Goal: Task Accomplishment & Management: Manage account settings

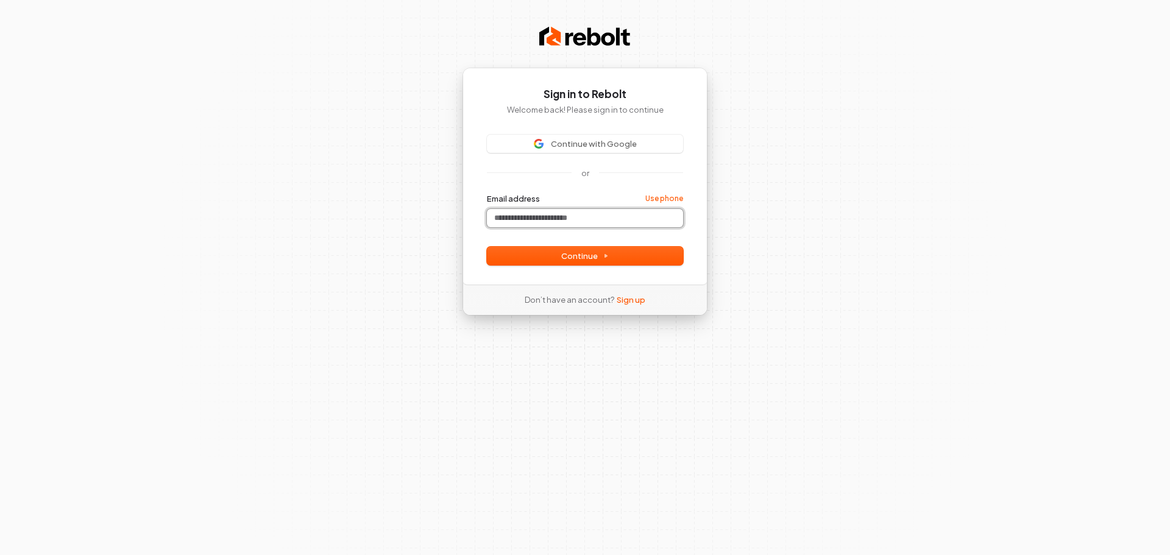
click at [578, 222] on input "Email address" at bounding box center [585, 218] width 196 height 18
click at [663, 252] on button "Continue" at bounding box center [585, 256] width 196 height 18
type input "**********"
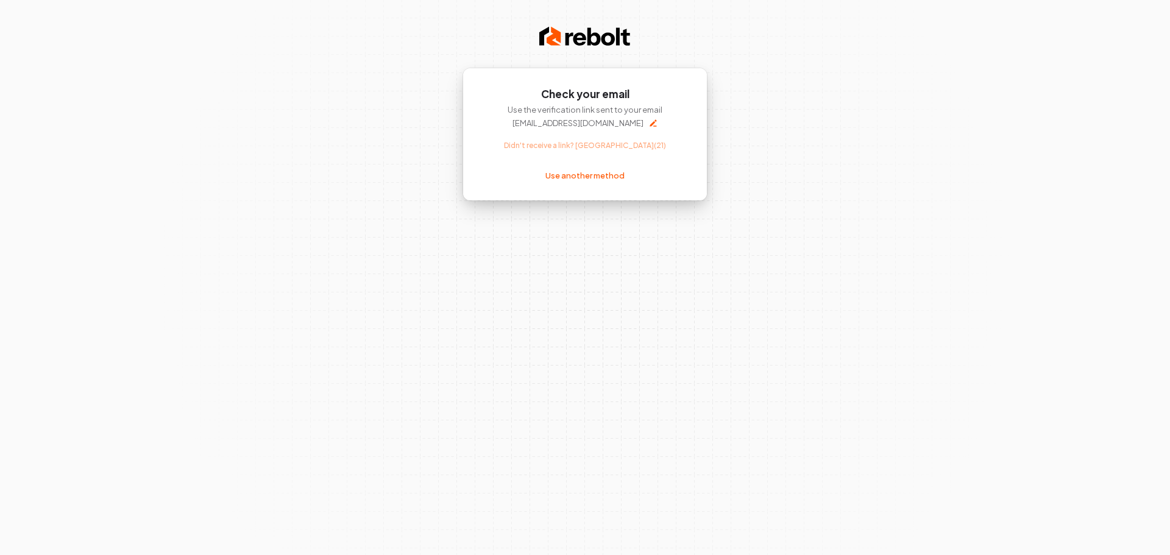
click at [604, 147] on div "Use the verification link sent to your email scast@servprowalnut.com Didn't rec…" at bounding box center [585, 127] width 196 height 46
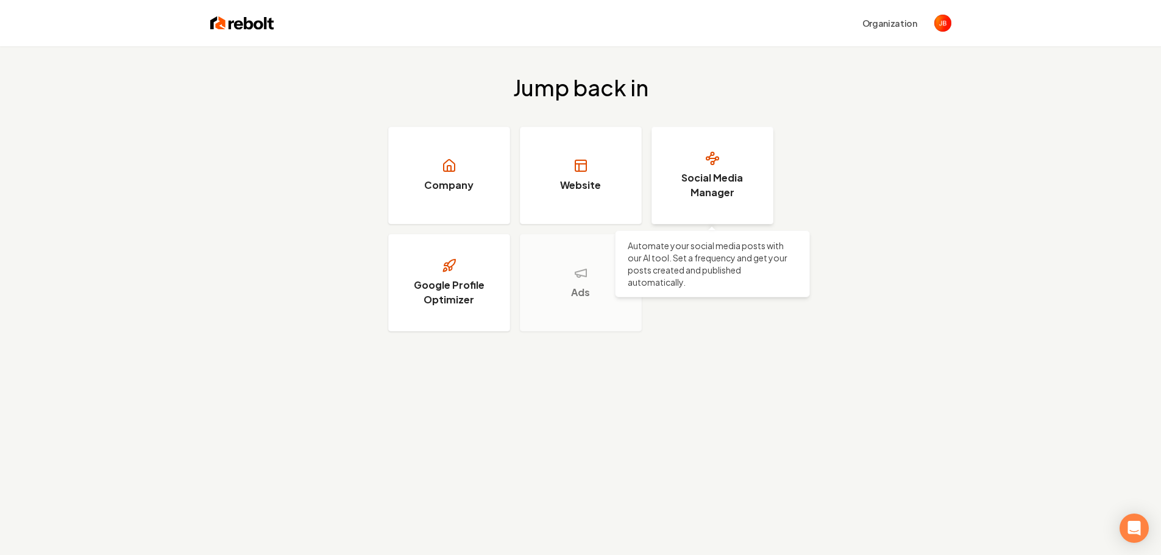
click at [701, 175] on h3 "Social Media Manager" at bounding box center [711, 185] width 91 height 29
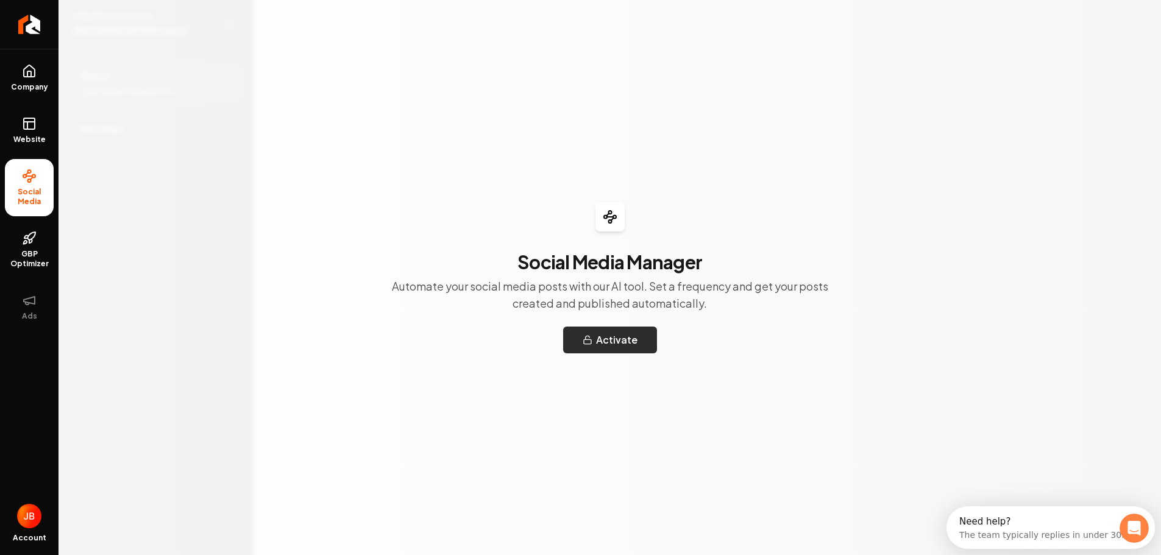
click at [615, 339] on button "Activate" at bounding box center [610, 340] width 94 height 27
click at [21, 140] on span "Website" at bounding box center [30, 140] width 42 height 10
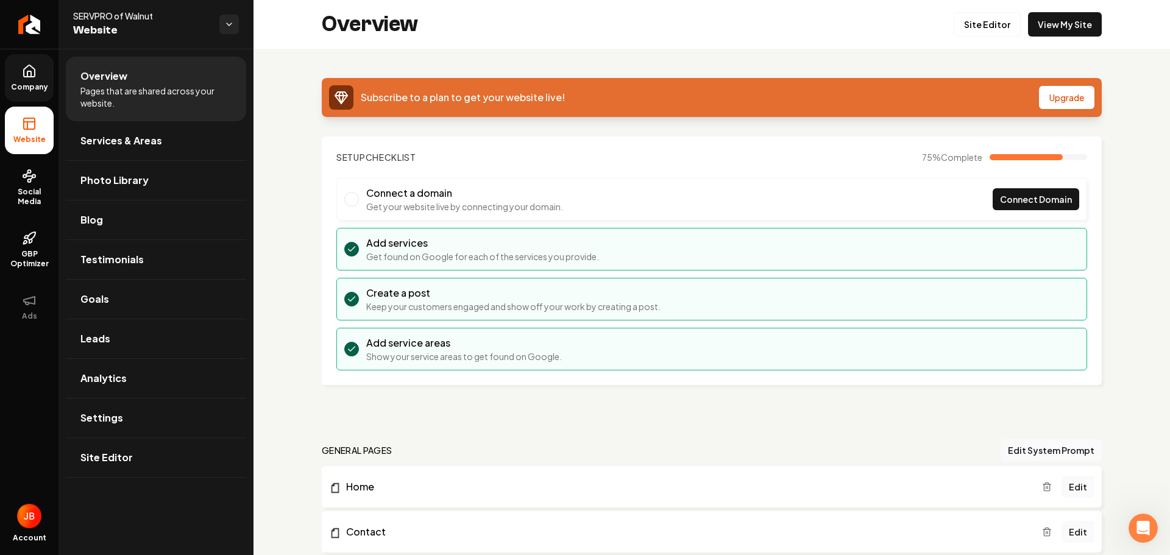
click at [19, 83] on span "Company" at bounding box center [29, 87] width 47 height 10
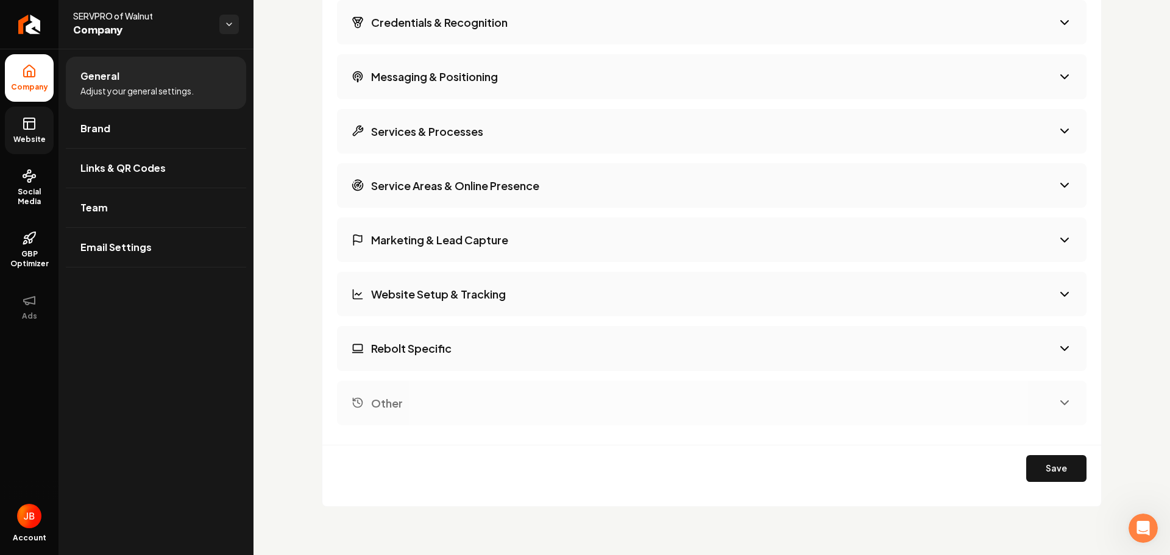
scroll to position [2011, 0]
click at [27, 250] on span "GBP Optimizer" at bounding box center [29, 258] width 49 height 19
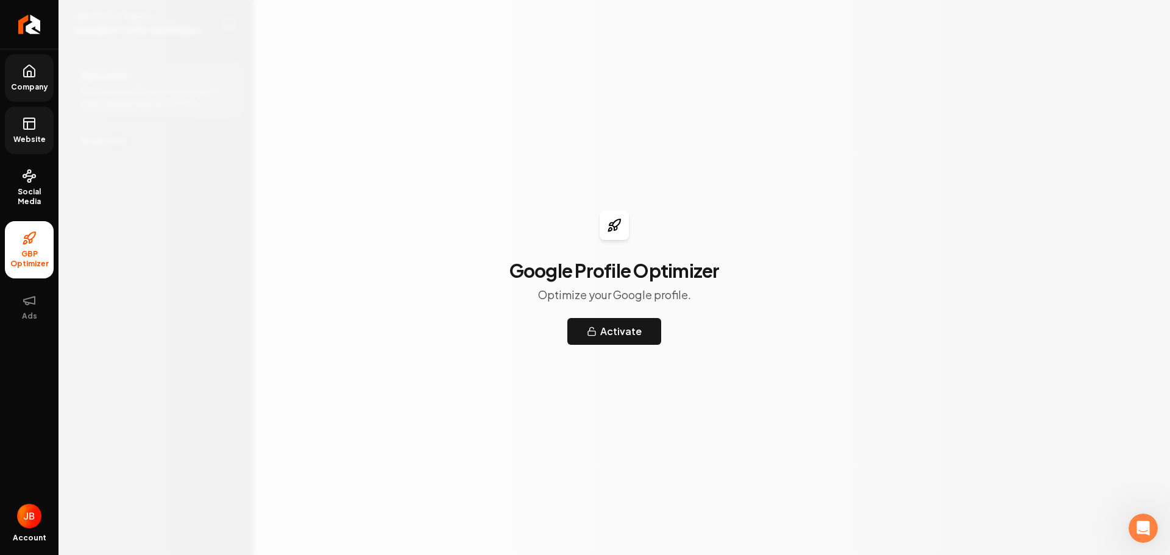
click at [34, 113] on link "Website" at bounding box center [29, 131] width 49 height 48
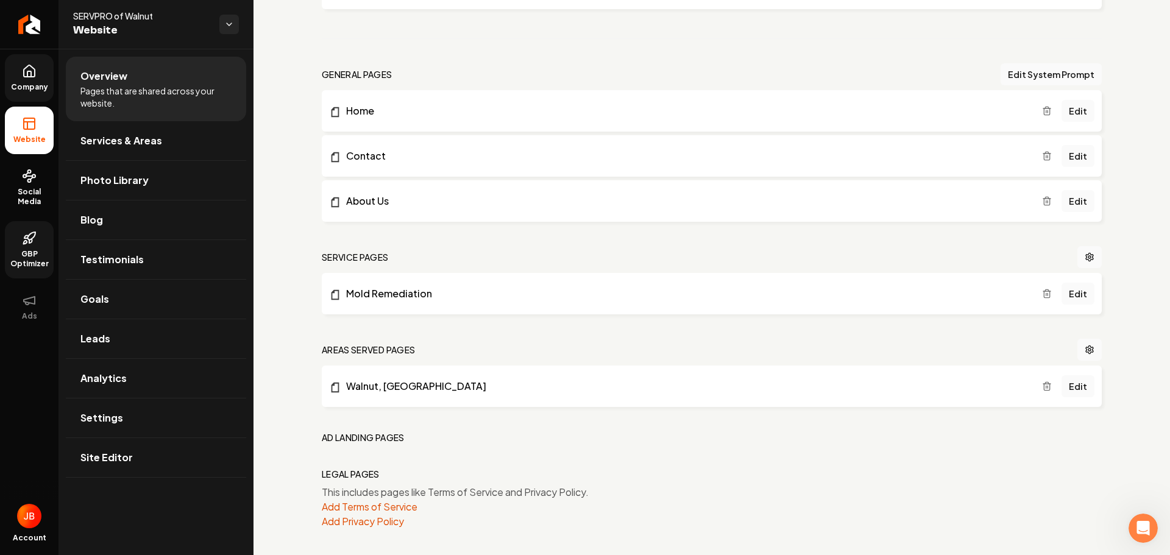
scroll to position [379, 0]
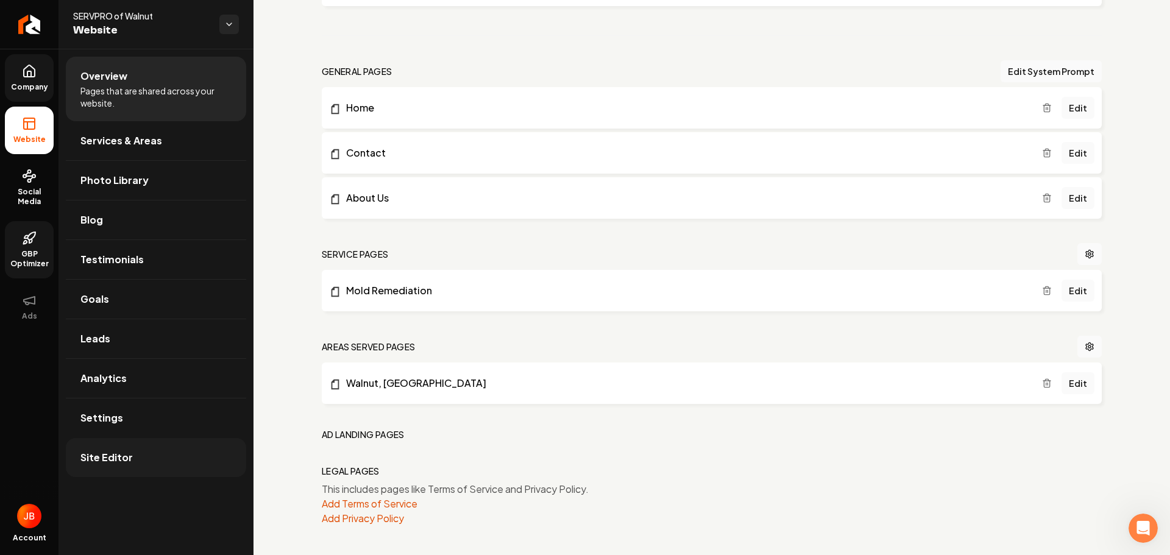
click at [107, 447] on link "Site Editor" at bounding box center [156, 457] width 180 height 39
